Goal: Task Accomplishment & Management: Use online tool/utility

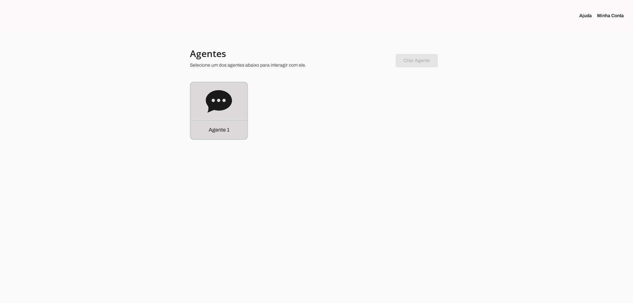
click at [199, 99] on div "Agente 1" at bounding box center [219, 110] width 57 height 57
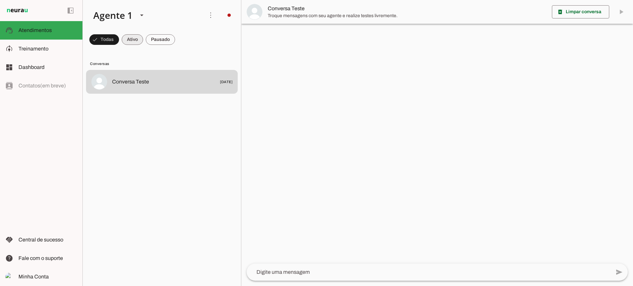
click at [119, 40] on span at bounding box center [104, 40] width 30 height 16
click at [113, 39] on span at bounding box center [101, 40] width 24 height 16
click at [113, 46] on span at bounding box center [101, 40] width 24 height 16
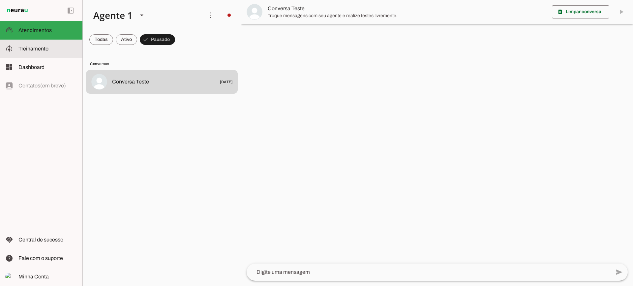
click at [57, 46] on slot at bounding box center [47, 49] width 59 height 8
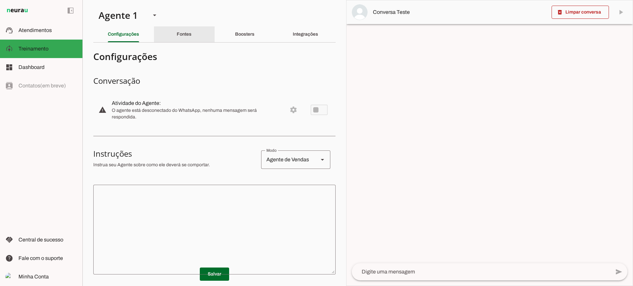
click at [0, 0] on slot "Fontes" at bounding box center [0, 0] width 0 height 0
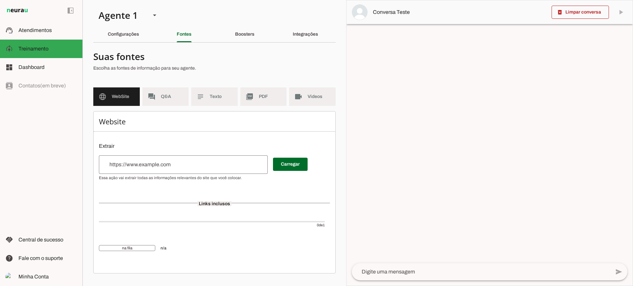
click at [222, 102] on md-item "subject Texto" at bounding box center [214, 96] width 47 height 18
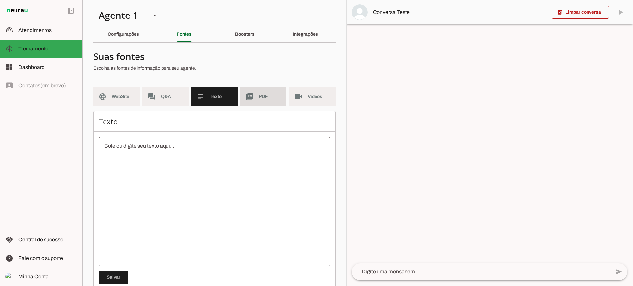
click at [264, 96] on span "PDF" at bounding box center [270, 96] width 23 height 7
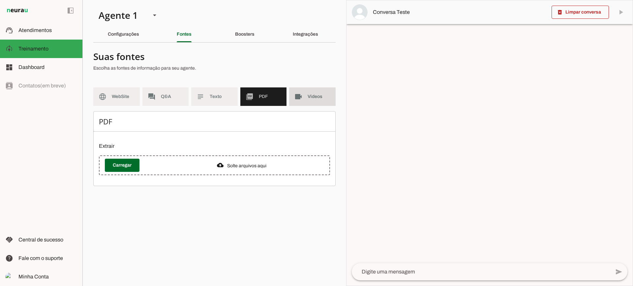
click at [303, 105] on md-item "videocam Videos" at bounding box center [312, 96] width 47 height 18
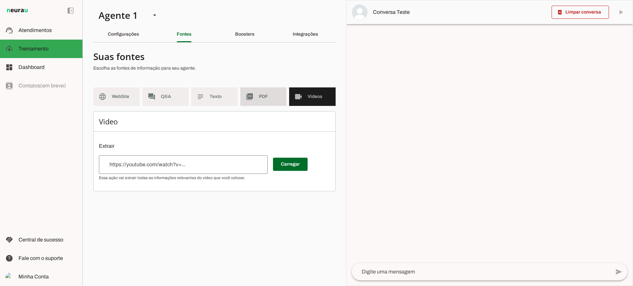
click at [273, 104] on md-item "picture_as_pdf PDF" at bounding box center [263, 96] width 47 height 18
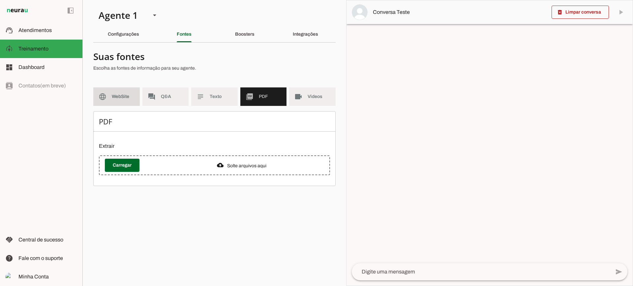
click at [115, 91] on md-item "language WebSite" at bounding box center [116, 96] width 47 height 18
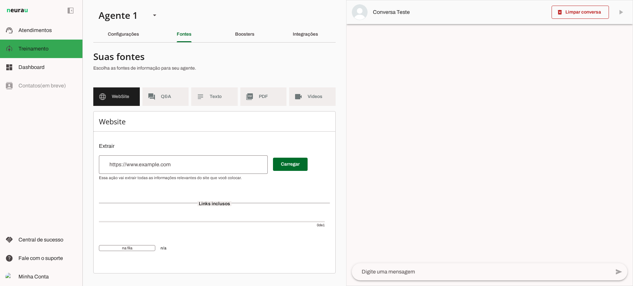
click at [147, 158] on div at bounding box center [183, 164] width 169 height 18
click at [261, 101] on md-item "picture_as_pdf PDF" at bounding box center [263, 96] width 47 height 18
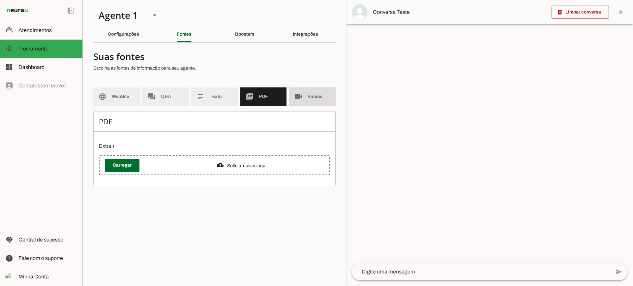
click at [310, 103] on md-item "videocam Videos" at bounding box center [312, 96] width 47 height 18
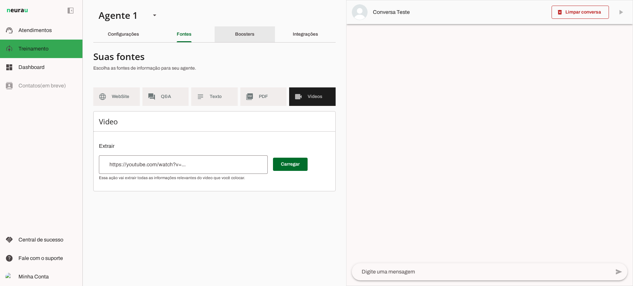
click at [235, 33] on div "Boosters" at bounding box center [244, 34] width 19 height 16
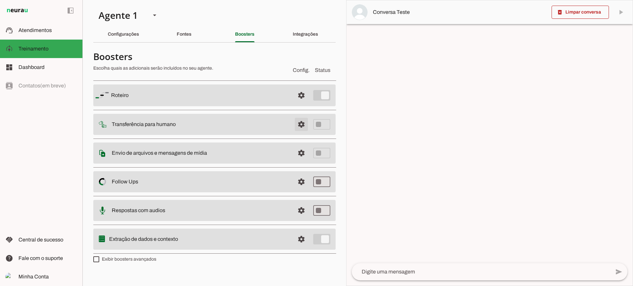
click at [297, 103] on span at bounding box center [302, 95] width 16 height 16
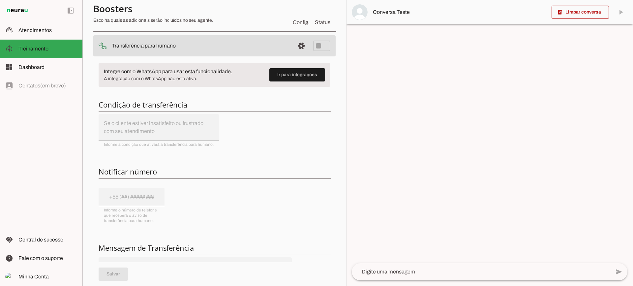
scroll to position [66, 0]
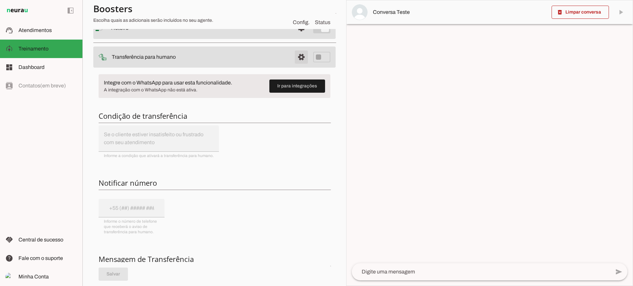
click at [294, 36] on span at bounding box center [302, 28] width 16 height 16
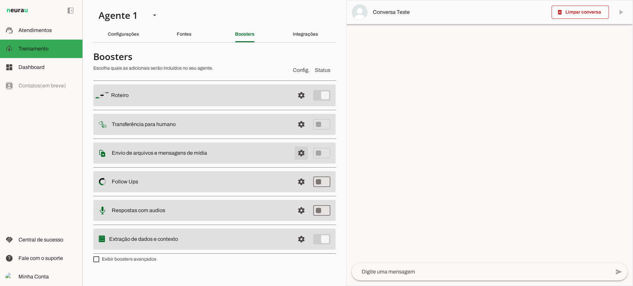
click at [300, 103] on span at bounding box center [302, 95] width 16 height 16
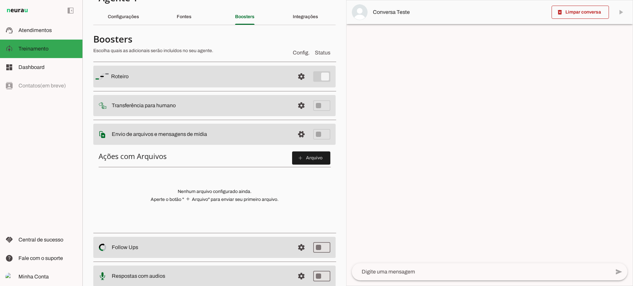
scroll to position [33, 0]
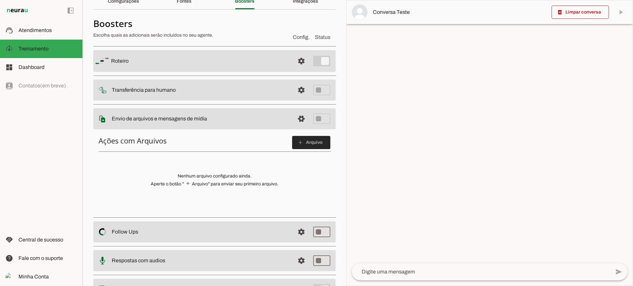
click at [313, 143] on span at bounding box center [311, 143] width 38 height 16
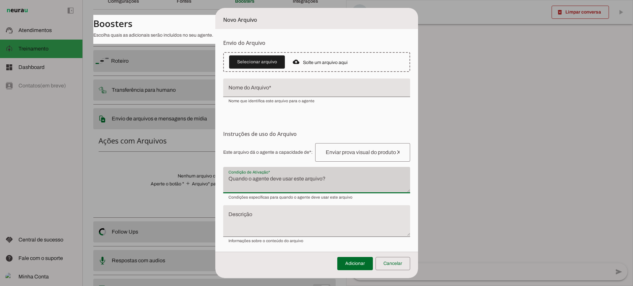
click at [252, 174] on div at bounding box center [316, 180] width 187 height 26
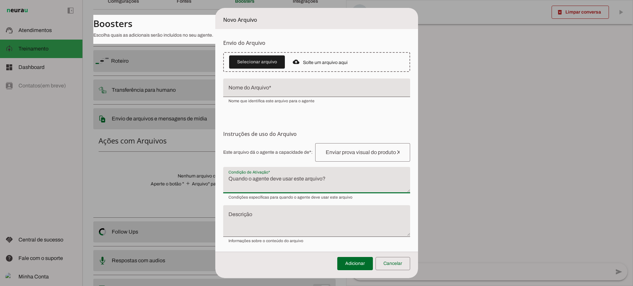
click at [258, 183] on textarea "Condição de Ativação" at bounding box center [316, 183] width 187 height 16
click at [393, 262] on span at bounding box center [393, 264] width 35 height 16
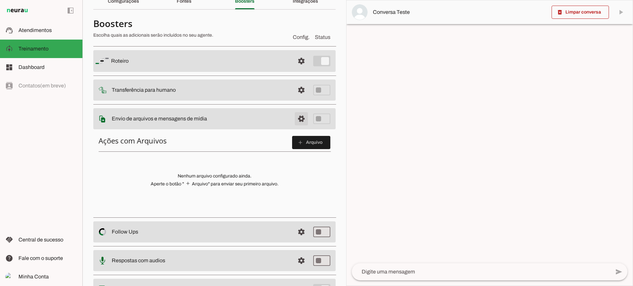
click at [296, 69] on span at bounding box center [302, 61] width 16 height 16
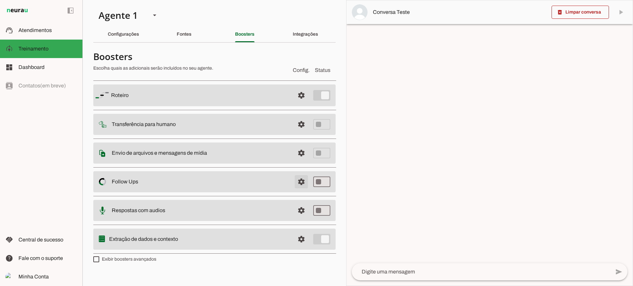
click at [304, 103] on span at bounding box center [302, 95] width 16 height 16
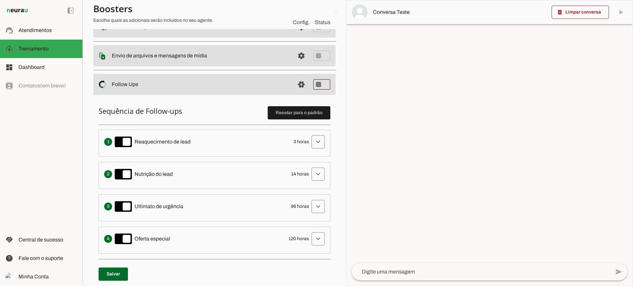
scroll to position [132, 0]
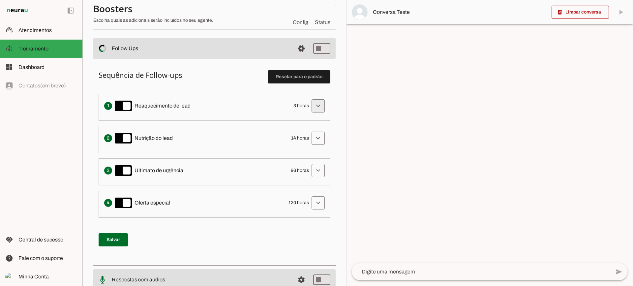
click at [310, 105] on span at bounding box center [318, 106] width 16 height 16
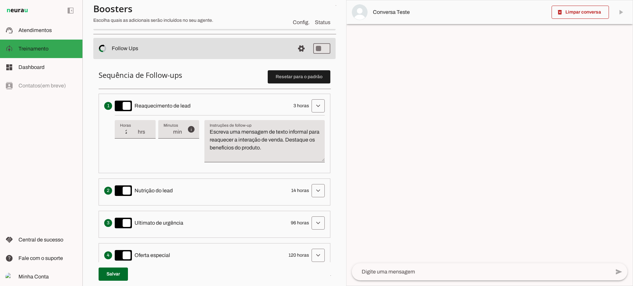
type input "2"
type md-filled-text-field "2"
click at [132, 135] on input "2" at bounding box center [128, 132] width 17 height 8
type input "1"
type md-filled-text-field "1"
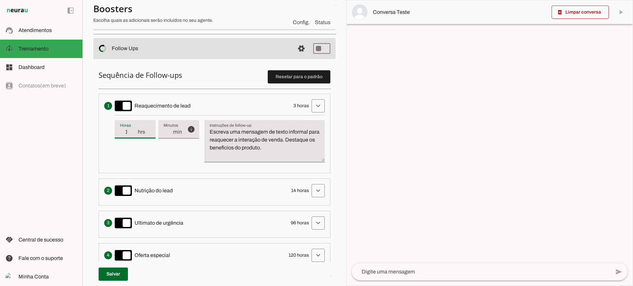
click at [132, 135] on input "1" at bounding box center [128, 132] width 17 height 8
type input "2"
type md-filled-text-field "2"
click at [133, 131] on input "2" at bounding box center [128, 132] width 17 height 8
type input "3"
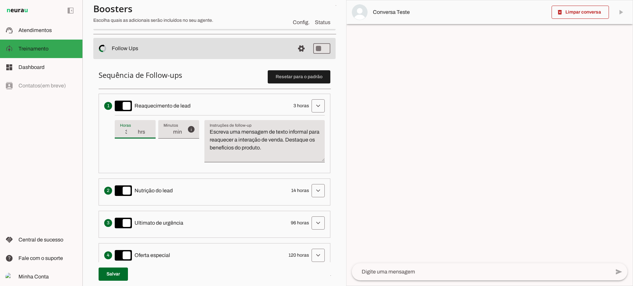
type md-filled-text-field "3"
click at [133, 130] on input "3" at bounding box center [128, 132] width 17 height 8
type input "4"
type md-filled-text-field "4"
click at [133, 130] on input "4" at bounding box center [128, 132] width 17 height 8
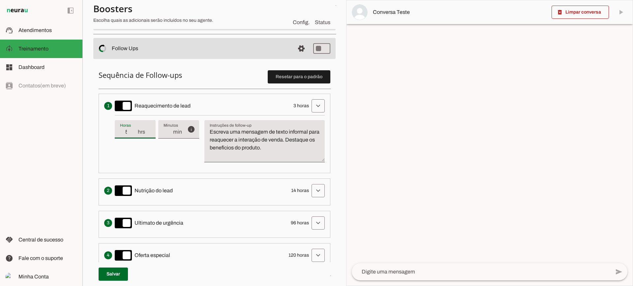
type input "5"
type md-filled-text-field "5"
click at [133, 130] on input "5" at bounding box center [128, 132] width 17 height 8
type input "6"
type md-filled-text-field "6"
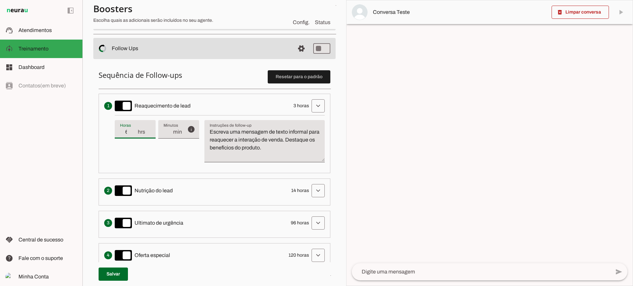
click at [133, 130] on input "6" at bounding box center [128, 132] width 17 height 8
type input "5"
type md-filled-text-field "5"
click at [134, 135] on input "5" at bounding box center [128, 132] width 17 height 8
type input "4"
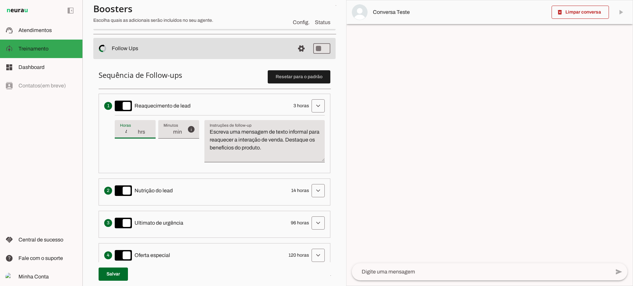
type md-filled-text-field "4"
click at [134, 135] on input "4" at bounding box center [128, 132] width 17 height 8
type input "3"
type md-filled-text-field "3"
click at [134, 135] on input "3" at bounding box center [128, 132] width 17 height 8
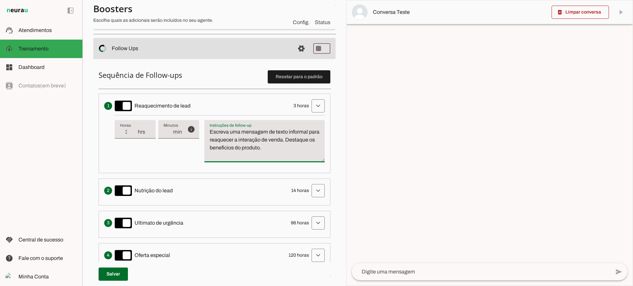
click at [266, 152] on textarea "Escreva uma mensagem de texto informal para reaquecer a interação de venda. Des…" at bounding box center [264, 144] width 120 height 32
drag, startPoint x: 301, startPoint y: 150, endPoint x: 201, endPoint y: 121, distance: 104.9
click at [201, 121] on div "info Tempo de atraso / inatividade O tempo de atraso é o tempo de inatividade d…" at bounding box center [220, 141] width 210 height 52
type textarea "Escreva uma mensagem de texto informal para reaquecer a interação de venda. Des…"
click at [246, 138] on textarea "Escreva uma mensagem de texto informal para reaquecer a interação de venda. Des…" at bounding box center [264, 144] width 120 height 32
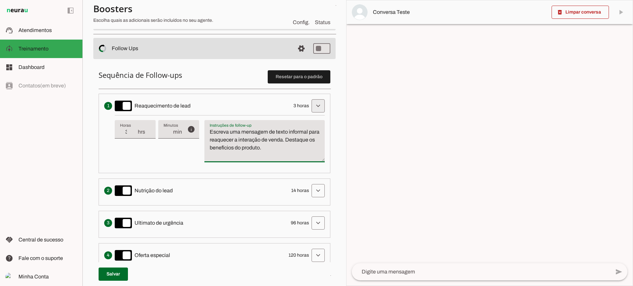
click at [310, 108] on span at bounding box center [318, 106] width 16 height 16
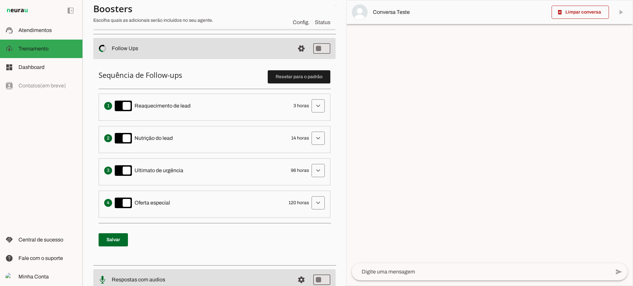
drag, startPoint x: 146, startPoint y: 108, endPoint x: 187, endPoint y: 109, distance: 40.2
click at [187, 109] on span "Reaquecimento de lead" at bounding box center [163, 106] width 56 height 8
drag, startPoint x: 155, startPoint y: 141, endPoint x: 192, endPoint y: 140, distance: 36.6
click at [191, 140] on div "Solicita ao lead que tome uma ação específica de nutrição, como visitar uma pág…" at bounding box center [214, 138] width 221 height 13
drag, startPoint x: 159, startPoint y: 171, endPoint x: 208, endPoint y: 166, distance: 49.4
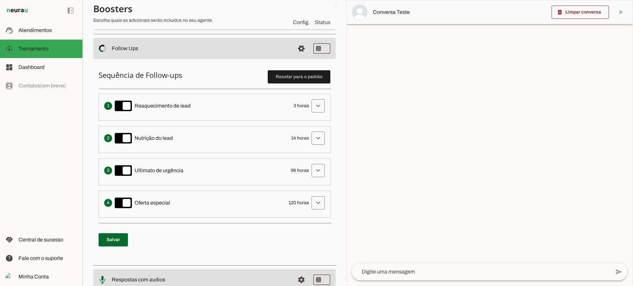
click at [206, 165] on div "Cria um senso de urgência indicando que a oportunidade de conversa pode acabar …" at bounding box center [214, 170] width 221 height 13
drag, startPoint x: 156, startPoint y: 200, endPoint x: 282, endPoint y: 183, distance: 127.4
click at [235, 188] on ol "Envia uma mensagem para reengajar leads que pararam de responder, incentivando-…" at bounding box center [215, 156] width 232 height 124
click at [310, 111] on span at bounding box center [318, 106] width 16 height 16
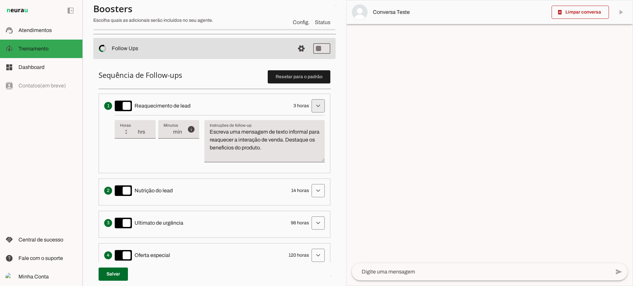
click at [316, 108] on span at bounding box center [318, 106] width 16 height 16
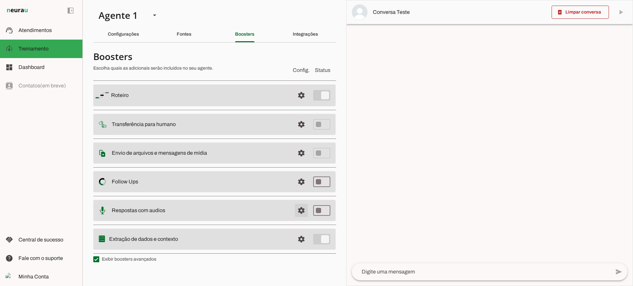
click at [307, 103] on span at bounding box center [302, 95] width 16 height 16
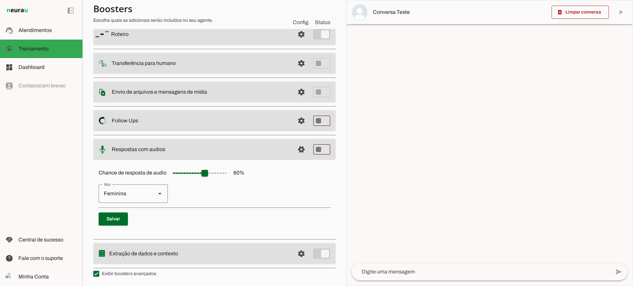
scroll to position [60, 0]
click at [297, 42] on span at bounding box center [302, 34] width 16 height 16
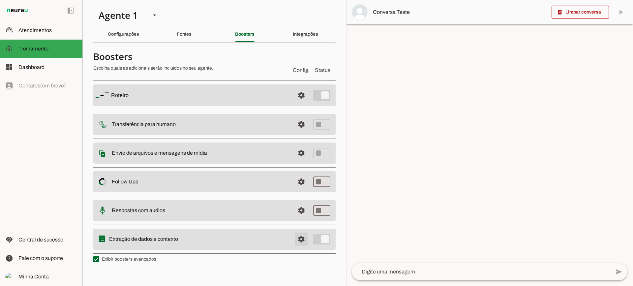
click at [306, 103] on span at bounding box center [302, 95] width 16 height 16
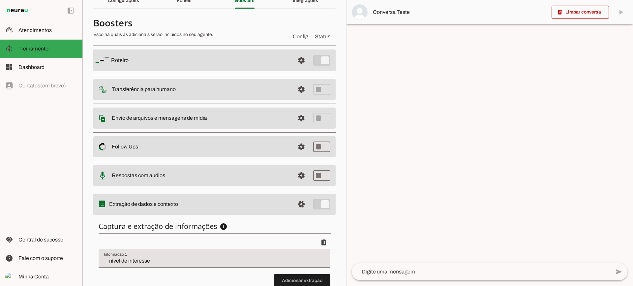
scroll to position [81, 0]
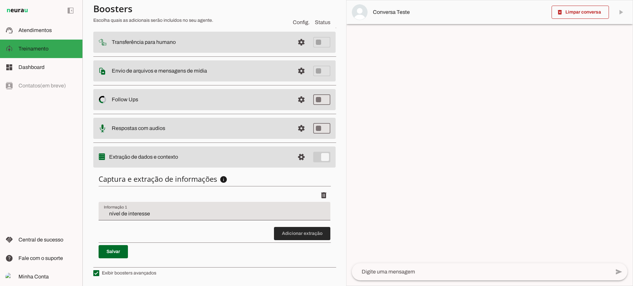
click at [277, 228] on span at bounding box center [302, 234] width 56 height 16
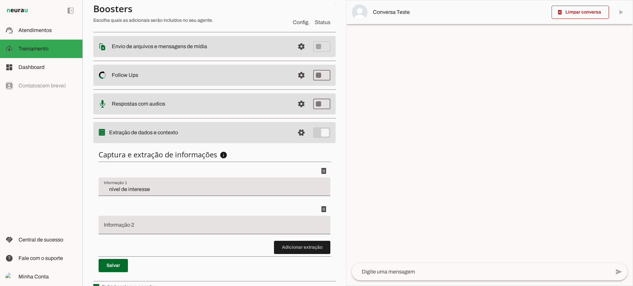
scroll to position [119, 0]
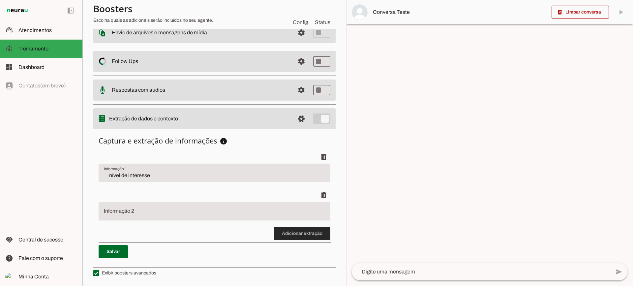
click at [291, 233] on span at bounding box center [302, 234] width 56 height 16
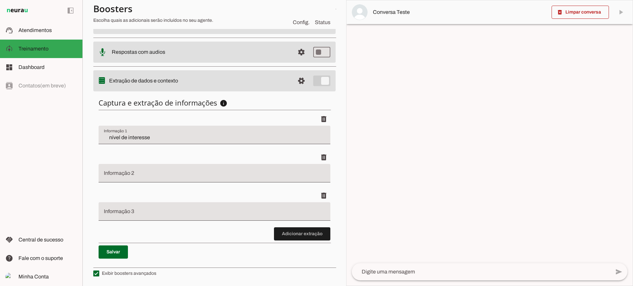
scroll to position [157, 0]
click at [297, 238] on span at bounding box center [302, 234] width 56 height 16
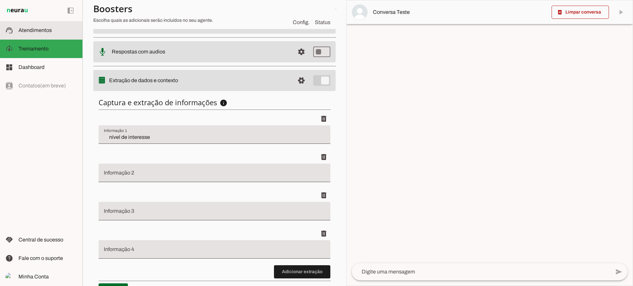
click at [55, 35] on md-item "support_agent Atendimentos Atendimentos" at bounding box center [41, 30] width 82 height 18
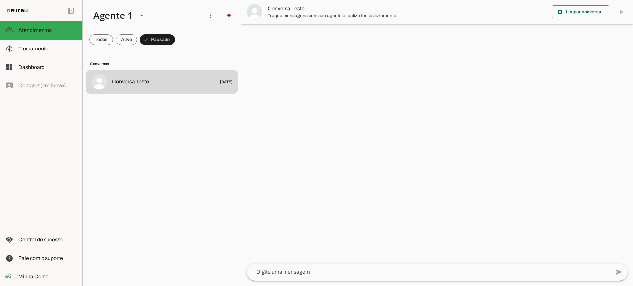
click at [295, 11] on span "Conversa Teste" at bounding box center [407, 9] width 279 height 8
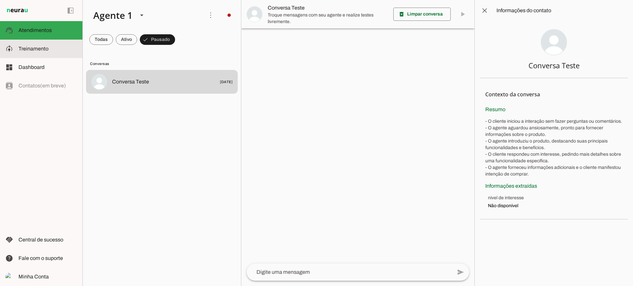
click at [46, 50] on span "Treinamento" at bounding box center [33, 49] width 30 height 6
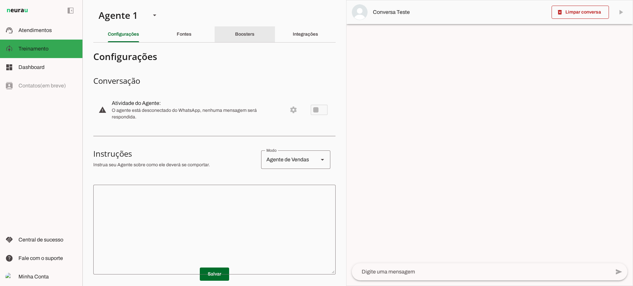
click at [253, 39] on div "Boosters" at bounding box center [244, 34] width 19 height 16
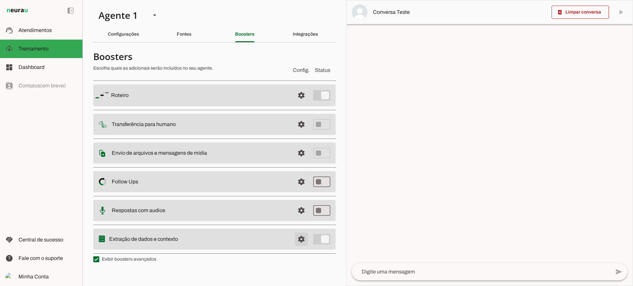
click at [307, 103] on span at bounding box center [302, 95] width 16 height 16
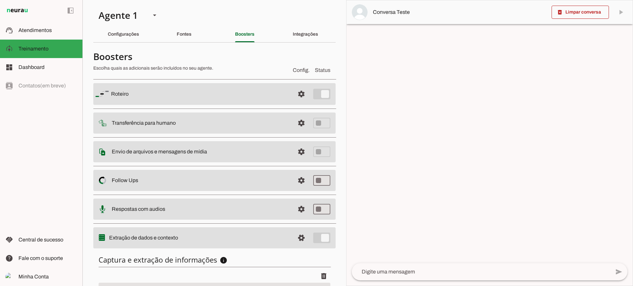
scroll to position [81, 0]
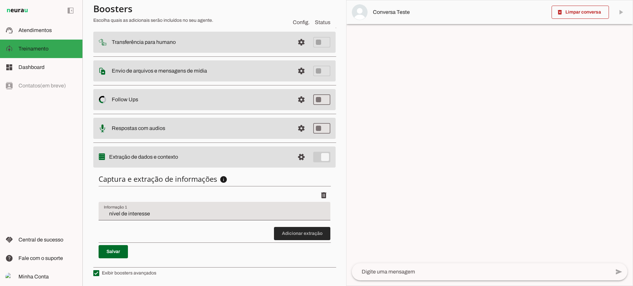
click at [314, 236] on span at bounding box center [302, 234] width 56 height 16
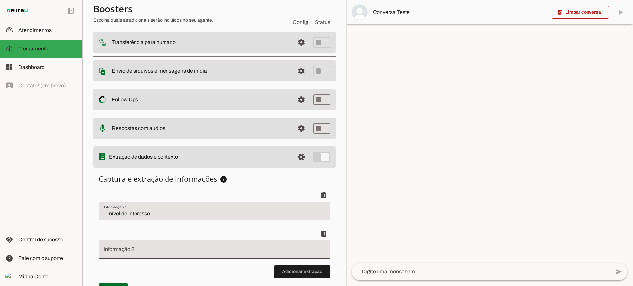
click at [147, 255] on input "Informação 2" at bounding box center [214, 252] width 221 height 8
click at [61, 25] on md-item "support_agent Atendimentos Atendimentos" at bounding box center [41, 30] width 82 height 18
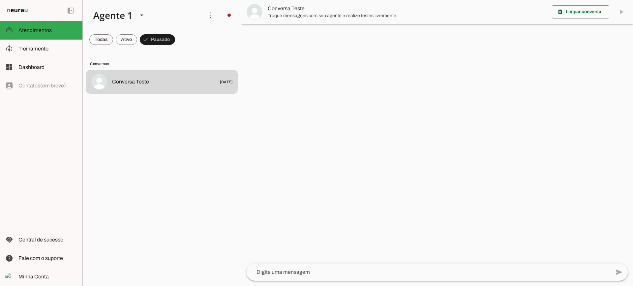
click at [302, 15] on span "Troque mensagens com seu agente e realize testes livremente." at bounding box center [407, 16] width 279 height 7
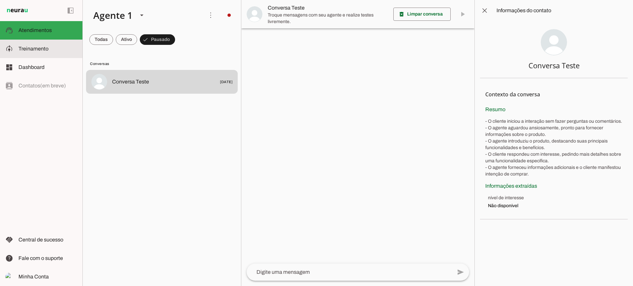
click at [39, 45] on slot at bounding box center [47, 49] width 59 height 8
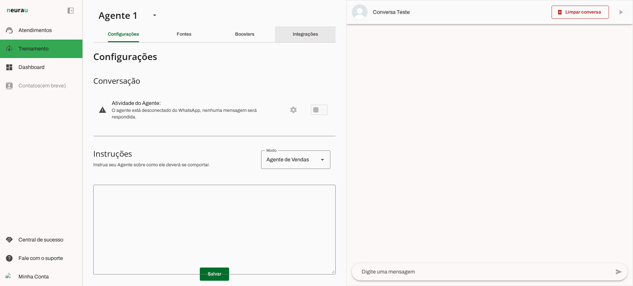
click at [302, 31] on div "Integrações" at bounding box center [305, 34] width 25 height 16
